Goal: Check status

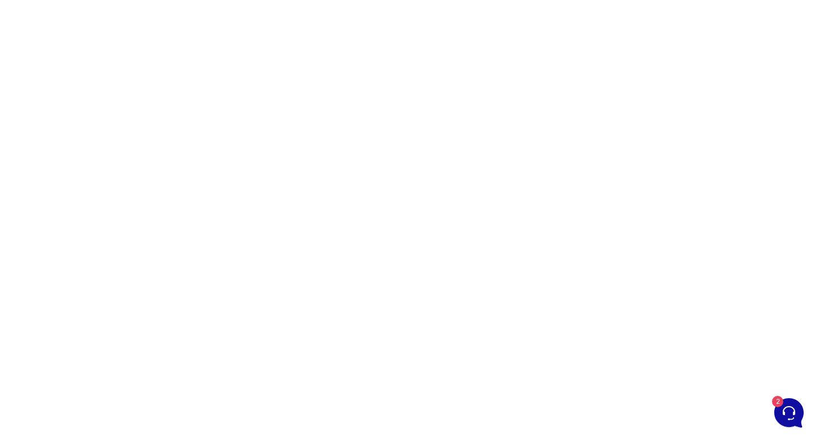
scroll to position [24, 0]
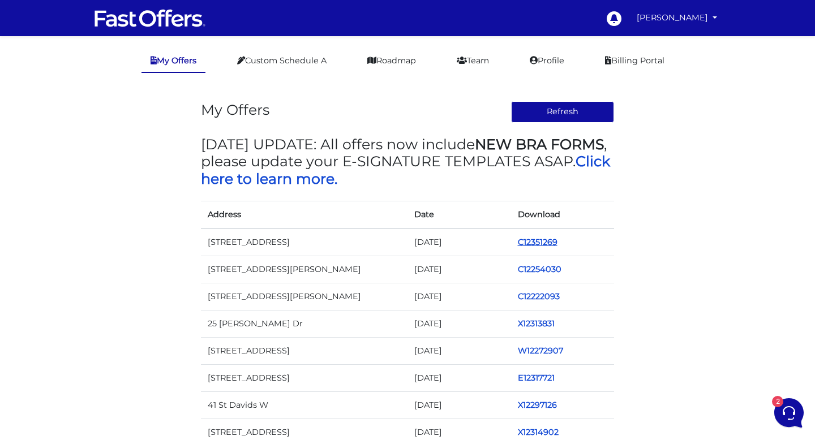
click at [531, 244] on link "C12351269" at bounding box center [538, 242] width 40 height 10
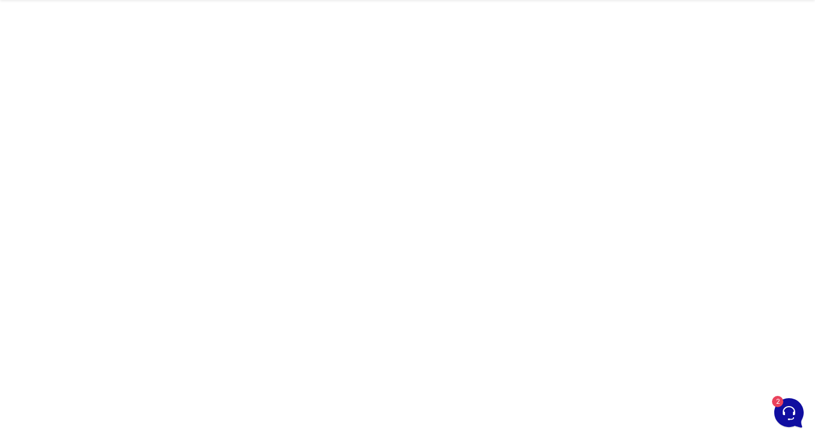
scroll to position [36, 0]
